Goal: Check status: Check status

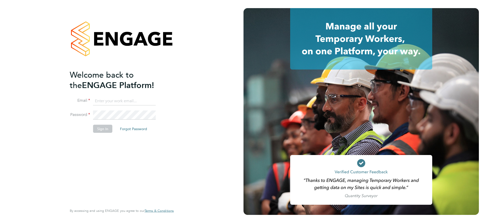
type input "[PERSON_NAME][EMAIL_ADDRESS][PERSON_NAME][DOMAIN_NAME]"
click at [102, 129] on button "Sign In" at bounding box center [102, 129] width 19 height 8
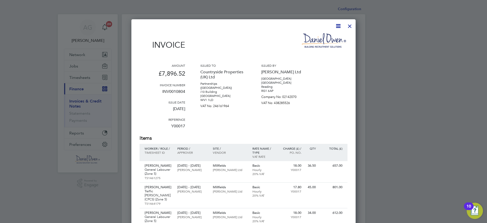
click at [351, 27] on div at bounding box center [349, 24] width 9 height 9
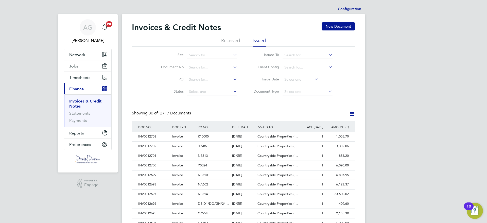
click at [80, 102] on link "Invoices & Credit Notes" at bounding box center [85, 104] width 32 height 10
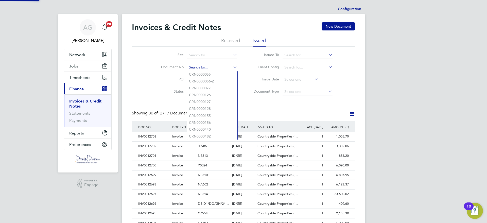
click at [201, 70] on input at bounding box center [212, 67] width 50 height 7
paste input "INV0012549"
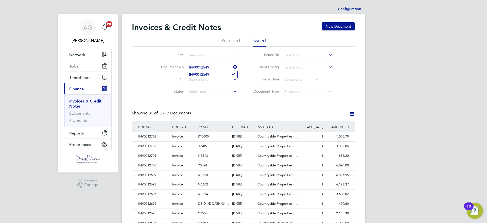
type input "INV0012549"
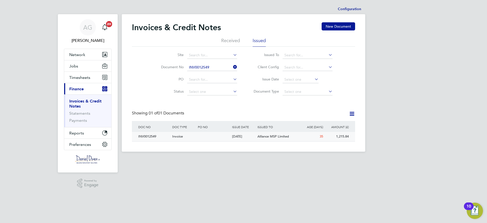
click at [150, 137] on div "INV0012549" at bounding box center [154, 136] width 34 height 9
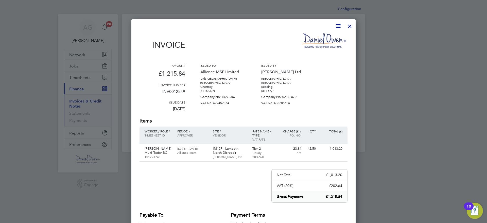
click at [350, 29] on div at bounding box center [349, 24] width 9 height 9
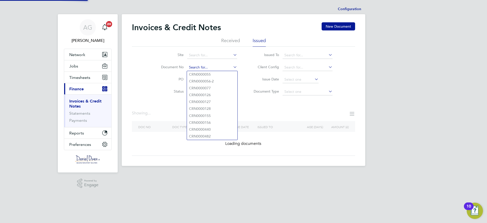
click at [203, 69] on input at bounding box center [212, 67] width 50 height 7
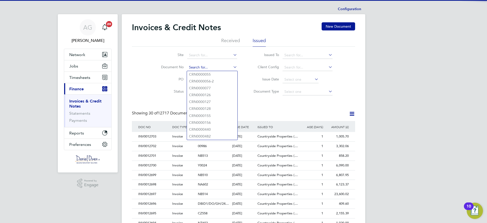
scroll to position [10, 35]
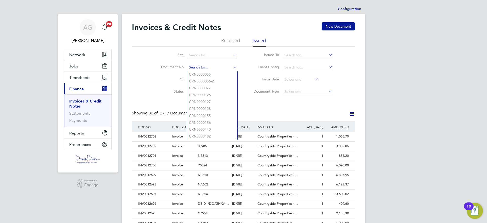
paste input "INV0012554"
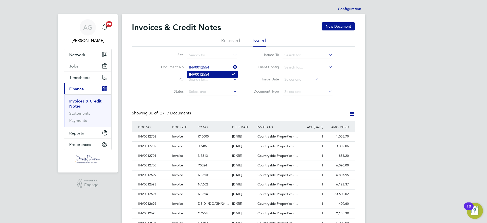
type input "INV0012554"
click at [203, 74] on b "INV0012554" at bounding box center [199, 74] width 20 height 4
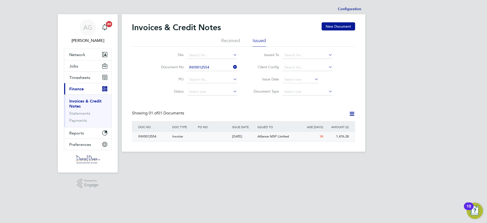
click at [143, 136] on div "INV0012554" at bounding box center [154, 136] width 34 height 9
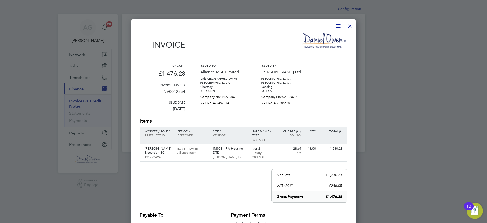
click at [350, 27] on div at bounding box center [349, 24] width 9 height 9
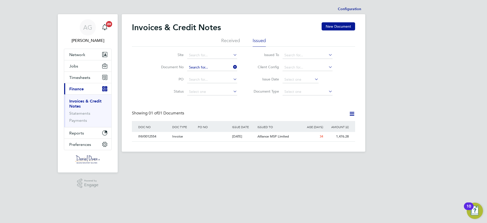
click at [208, 66] on input at bounding box center [212, 67] width 50 height 7
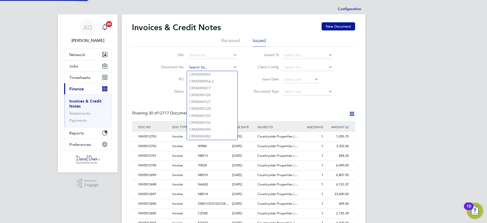
paste input "INV0012521"
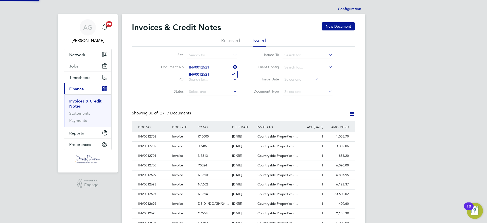
type input "INV0012521"
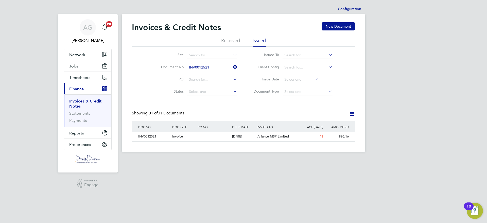
click at [208, 73] on li "Document No INV0012521" at bounding box center [195, 67] width 95 height 12
click at [140, 136] on div "INV0012521" at bounding box center [154, 136] width 34 height 9
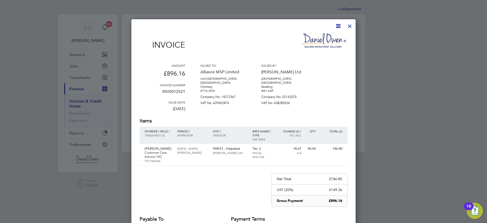
click at [350, 26] on div at bounding box center [349, 24] width 9 height 9
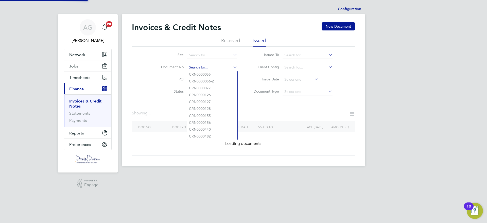
click at [206, 68] on input at bounding box center [212, 67] width 50 height 7
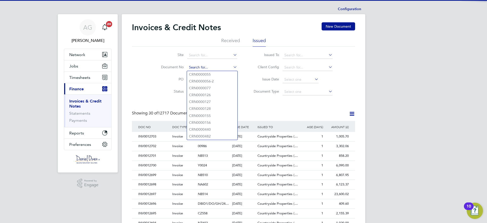
paste input "INV0012537"
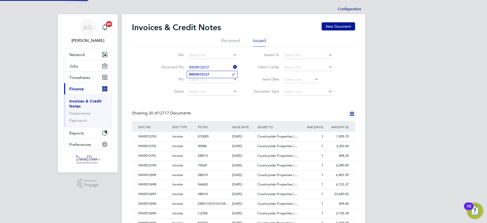
type input "INV0012537"
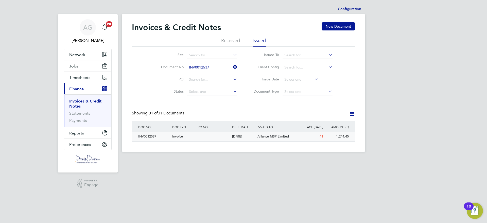
click at [146, 136] on div "INV0012537" at bounding box center [154, 136] width 34 height 9
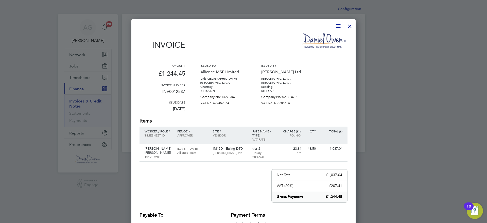
click at [351, 27] on div at bounding box center [349, 24] width 9 height 9
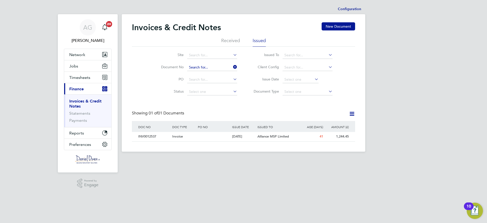
click at [204, 65] on input at bounding box center [212, 67] width 50 height 7
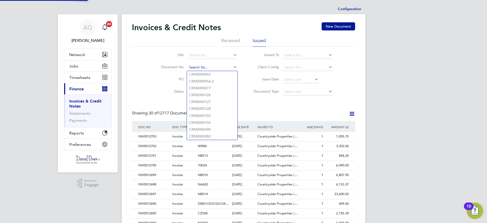
scroll to position [10, 35]
paste input "INV0012583"
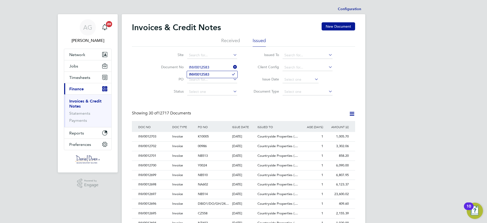
type input "INV0012583"
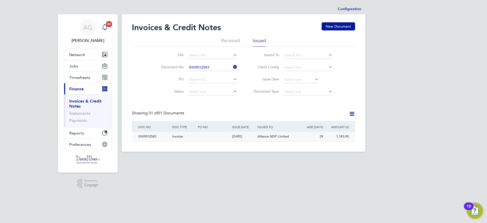
click at [149, 137] on div "INV0012583" at bounding box center [154, 136] width 34 height 9
